Goal: Task Accomplishment & Management: Use online tool/utility

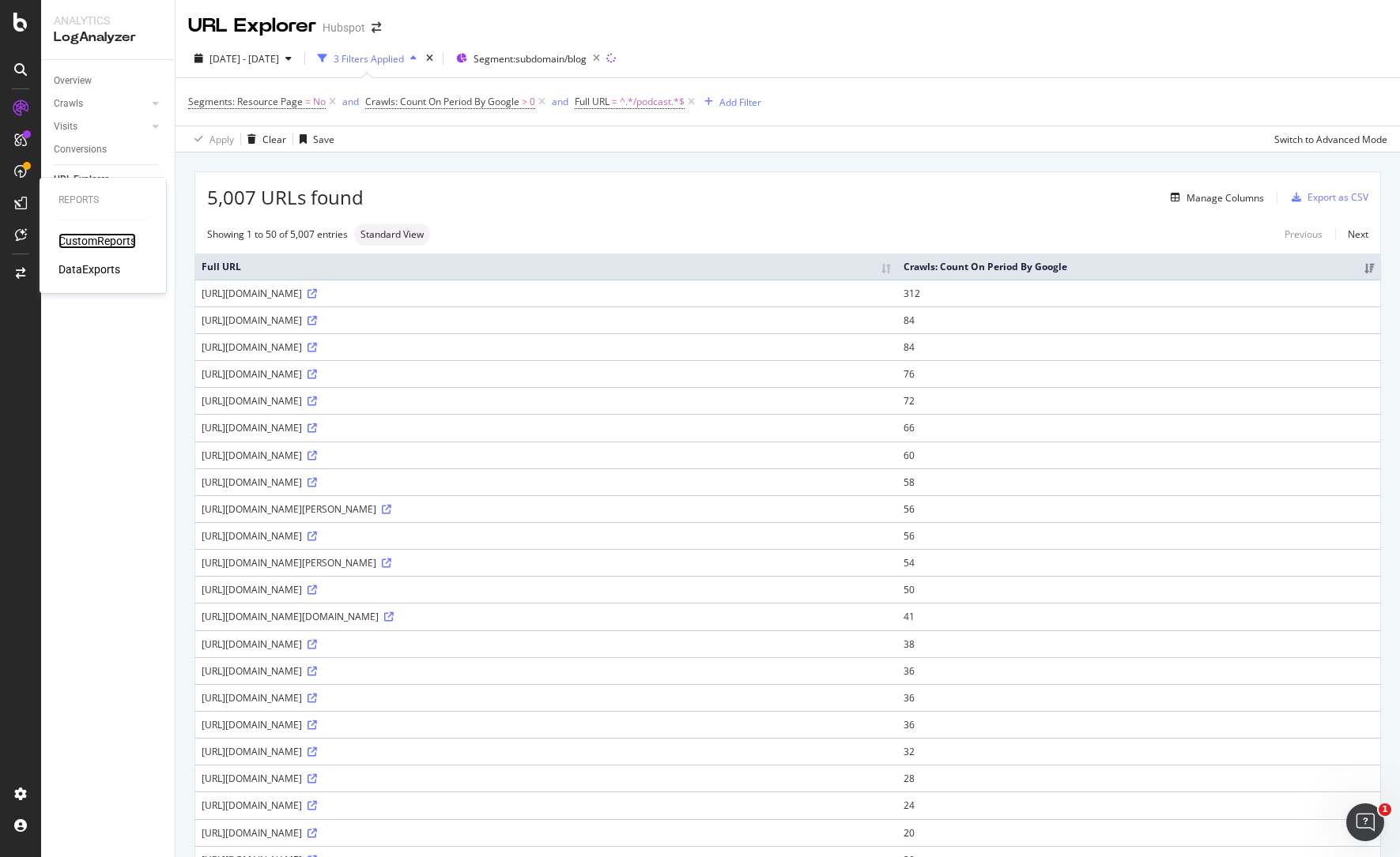
click at [72, 238] on div "CustomReports" at bounding box center [98, 241] width 77 height 15
